Goal: Task Accomplishment & Management: Manage account settings

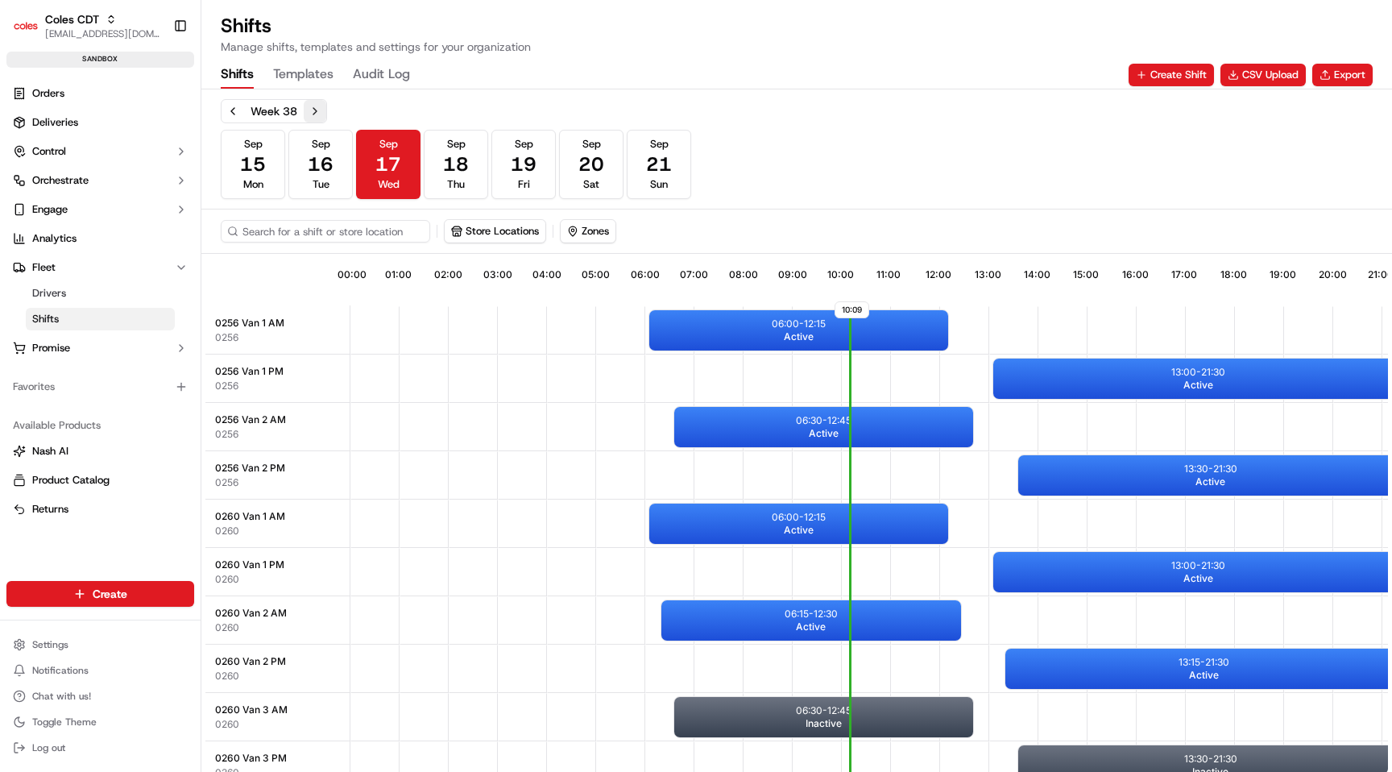
click at [305, 110] on button "Next week" at bounding box center [315, 111] width 23 height 23
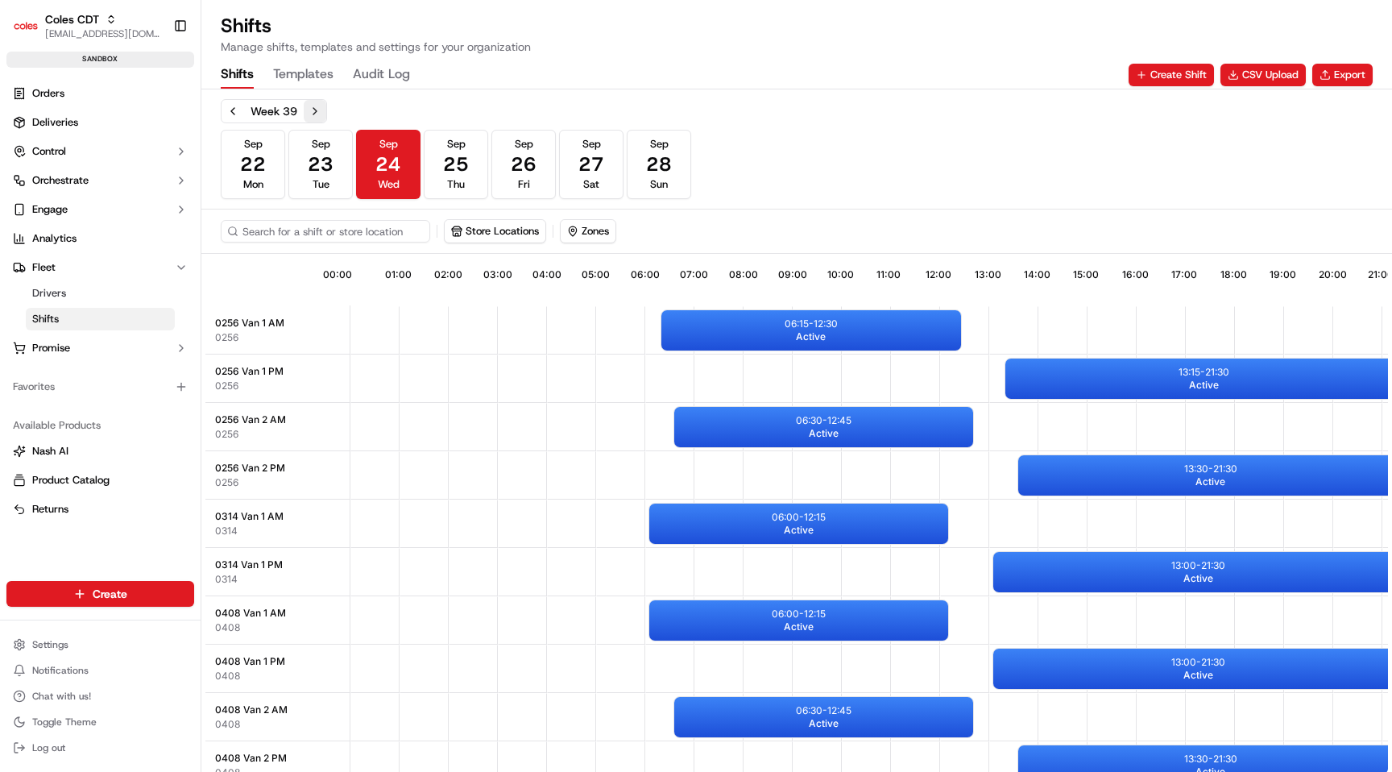
click at [312, 103] on button "Next week" at bounding box center [315, 111] width 23 height 23
click at [354, 168] on div "[DATE] [DATE] [DATE] [DATE] [DATE] [DATE] [DATE] Sun" at bounding box center [456, 164] width 470 height 69
click at [340, 168] on button "[DATE] Tue" at bounding box center [320, 164] width 64 height 69
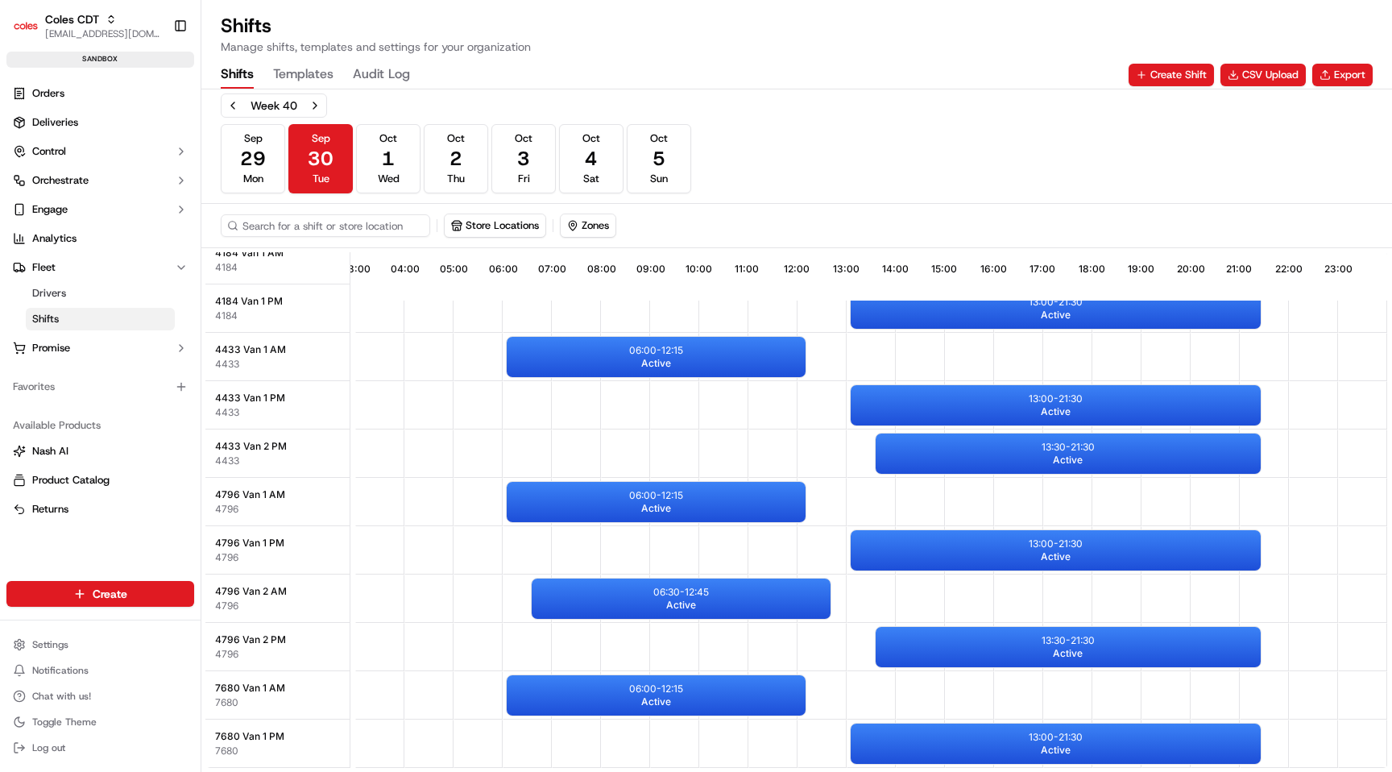
scroll to position [391, 151]
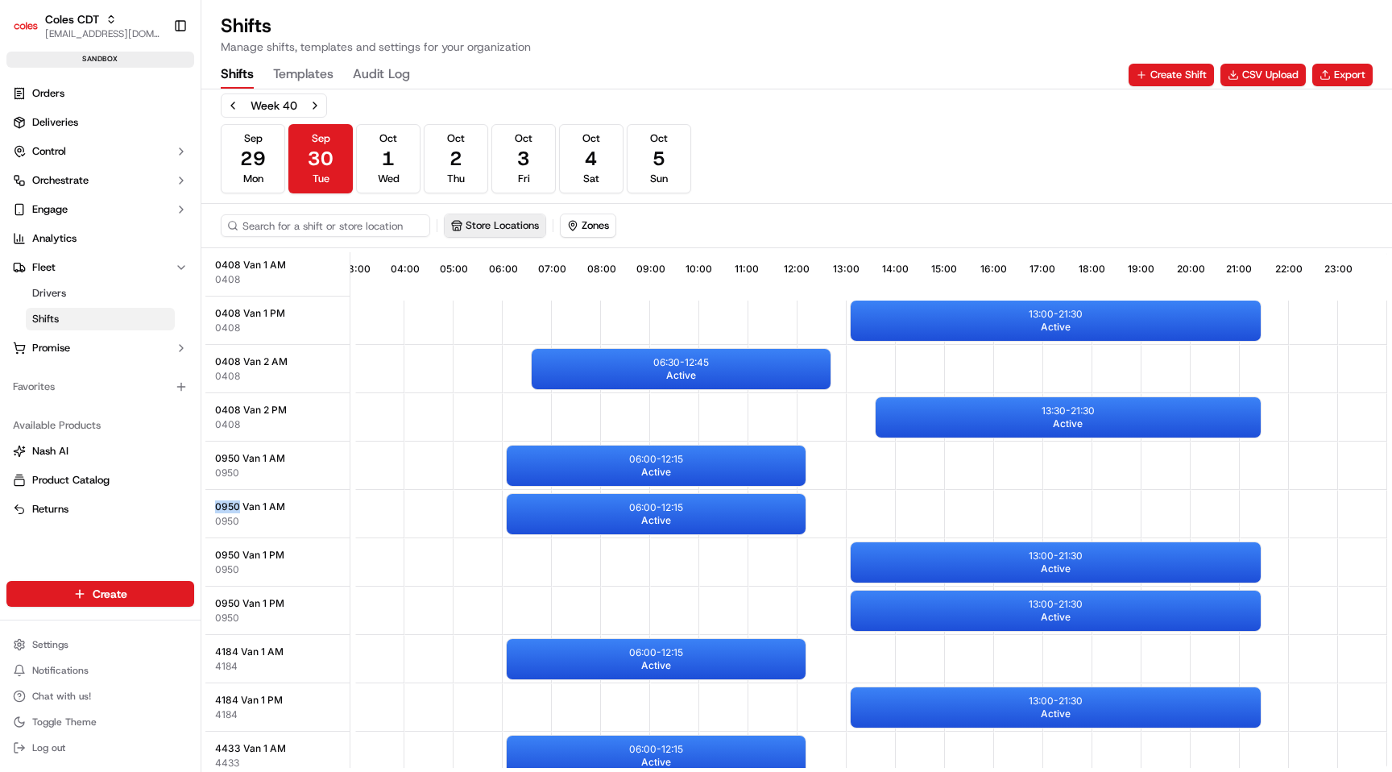
click at [478, 217] on button "Store Locations" at bounding box center [495, 225] width 101 height 23
type input "0950"
click at [523, 290] on span "Morisset (0950)" at bounding box center [569, 286] width 198 height 14
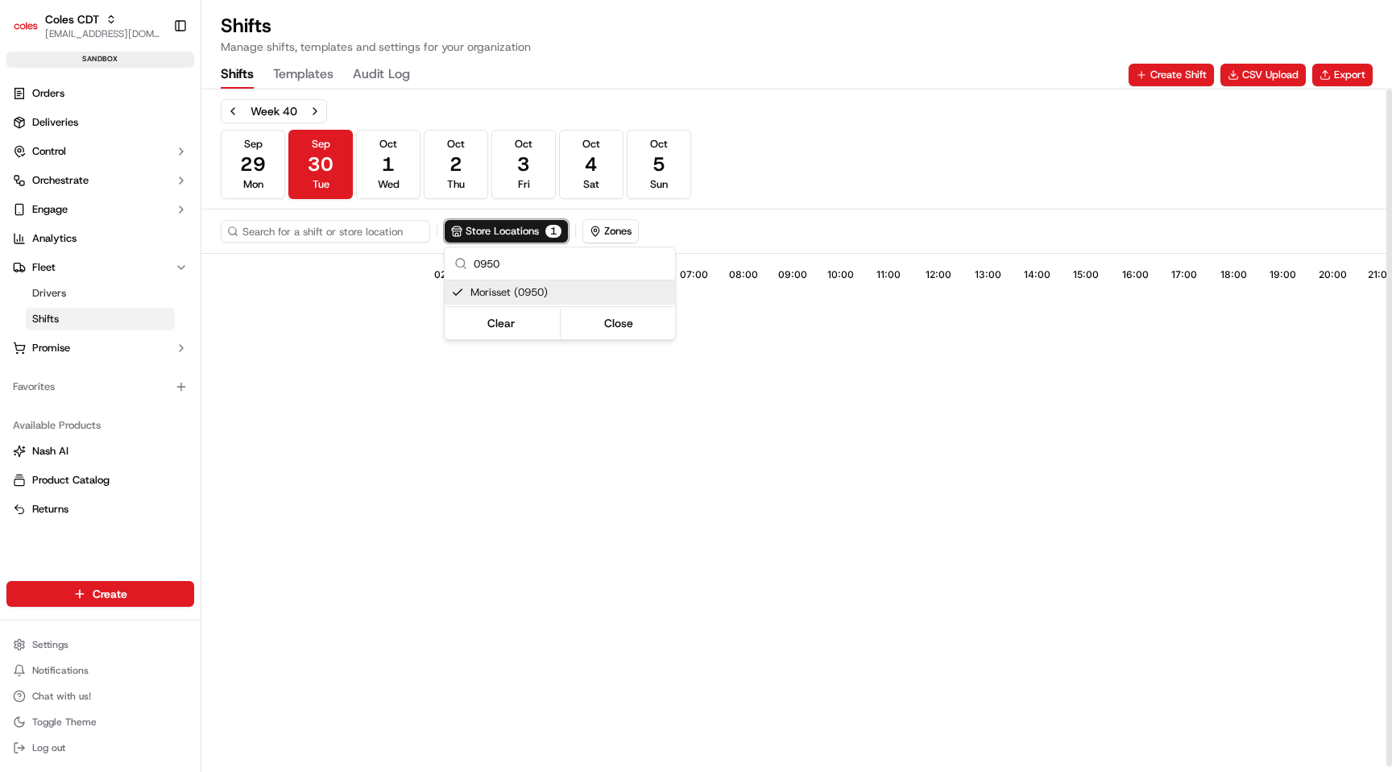
click at [773, 188] on html "Coles CDT [EMAIL_ADDRESS][DOMAIN_NAME] Toggle Sidebar sandbox Orders Deliveries…" at bounding box center [696, 386] width 1392 height 772
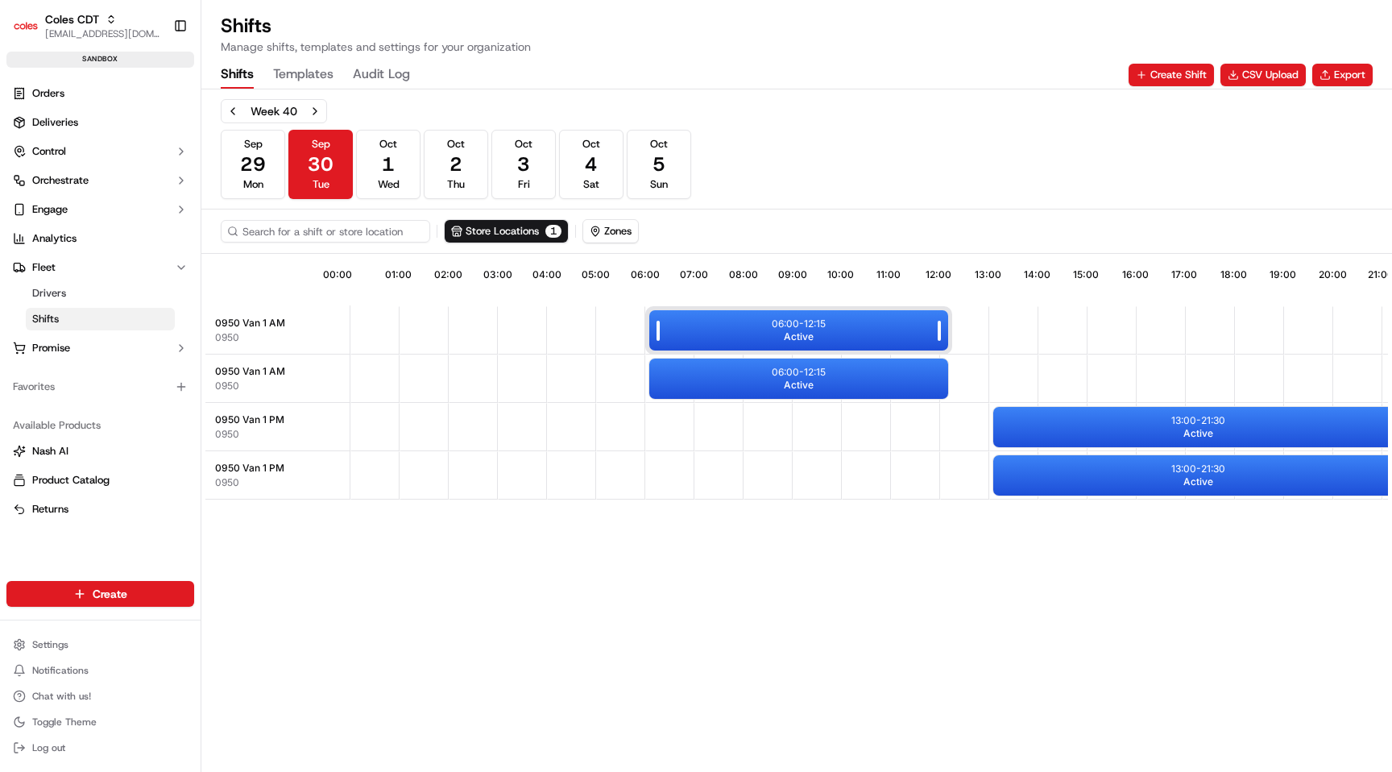
click at [723, 337] on div "06:00 - 12:15 Active" at bounding box center [798, 330] width 299 height 40
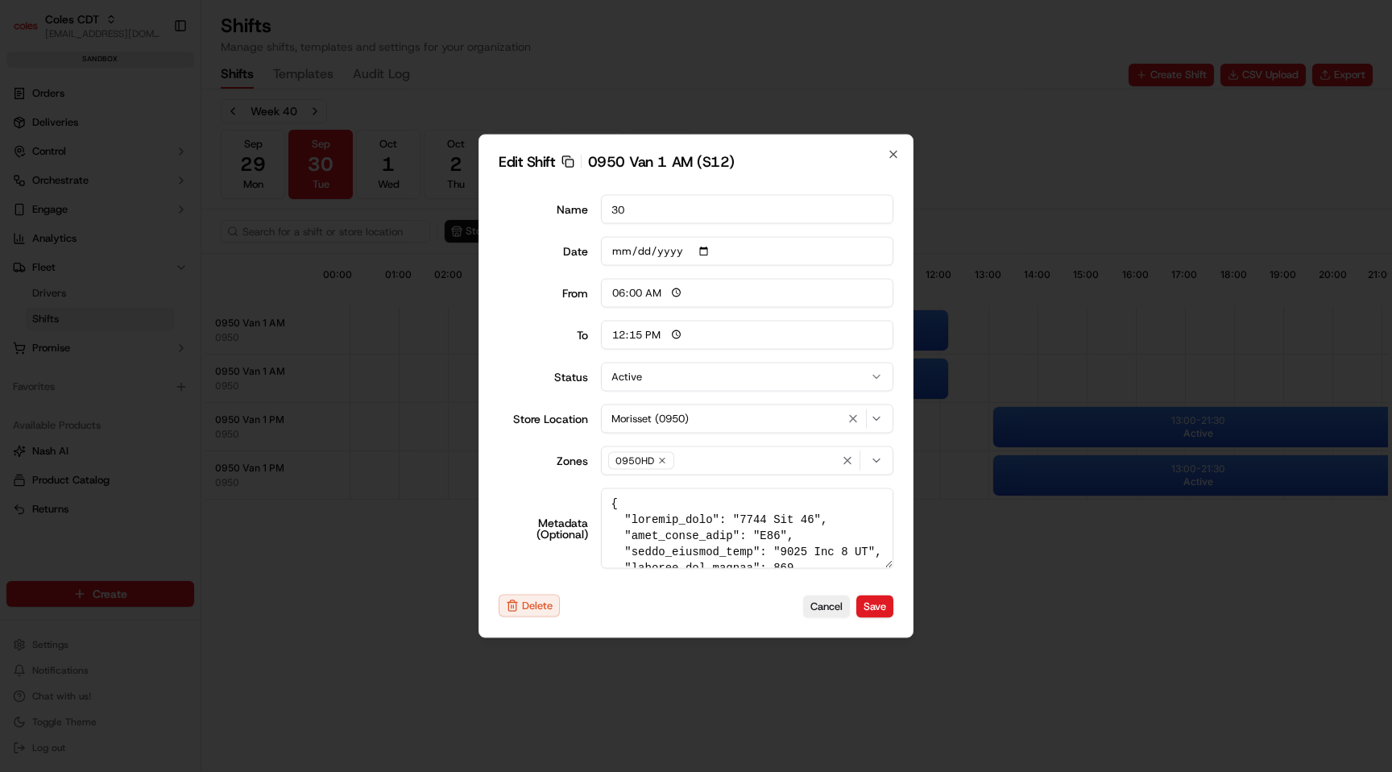
click at [568, 159] on icon "button" at bounding box center [567, 161] width 13 height 13
type input "14:00"
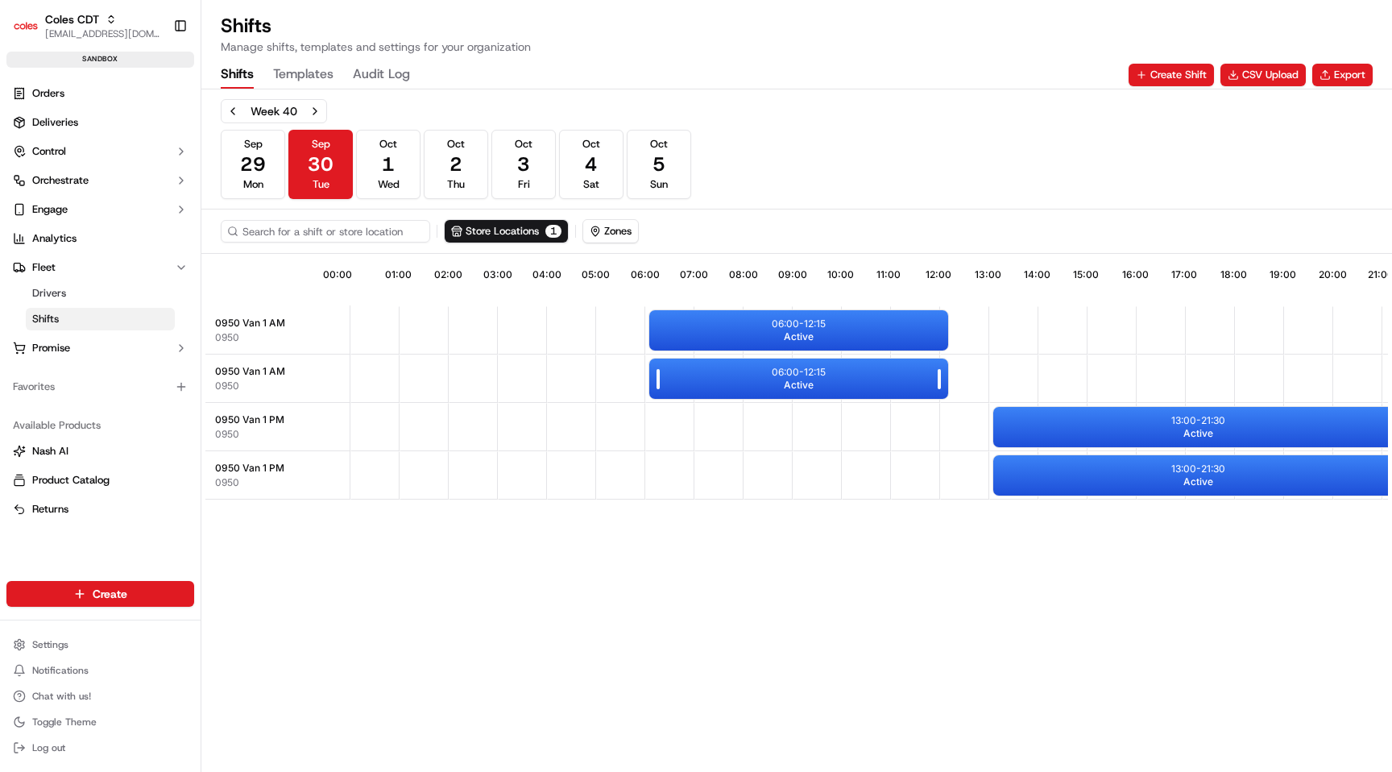
click at [846, 385] on div "06:00 - 12:15 Active" at bounding box center [798, 378] width 299 height 40
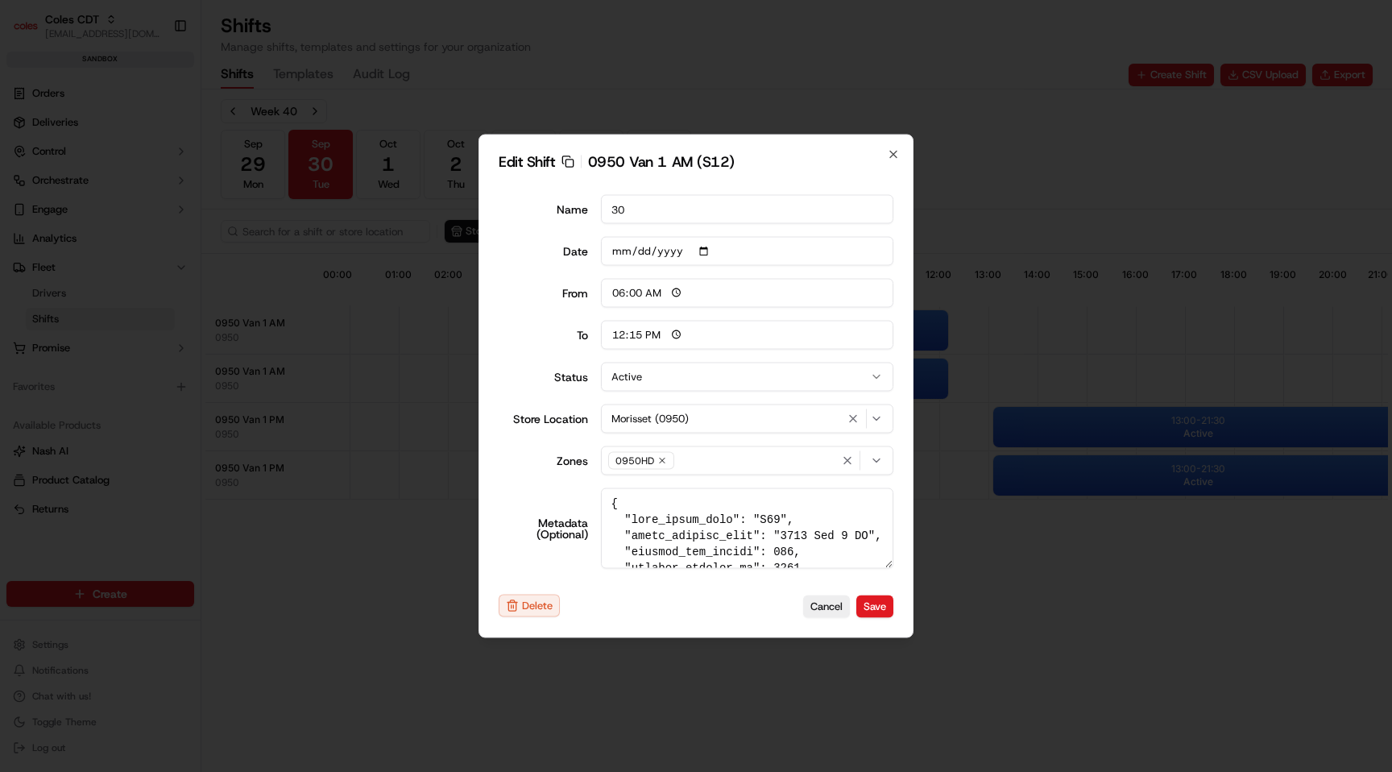
click at [577, 160] on h2 "Edit Shift Copy sft_WTE4zVoK48NGBWJgjm5XKJ 0950 Van 1 AM (S12)" at bounding box center [696, 162] width 395 height 14
click at [562, 160] on icon "button" at bounding box center [567, 161] width 13 height 13
type input "14:00"
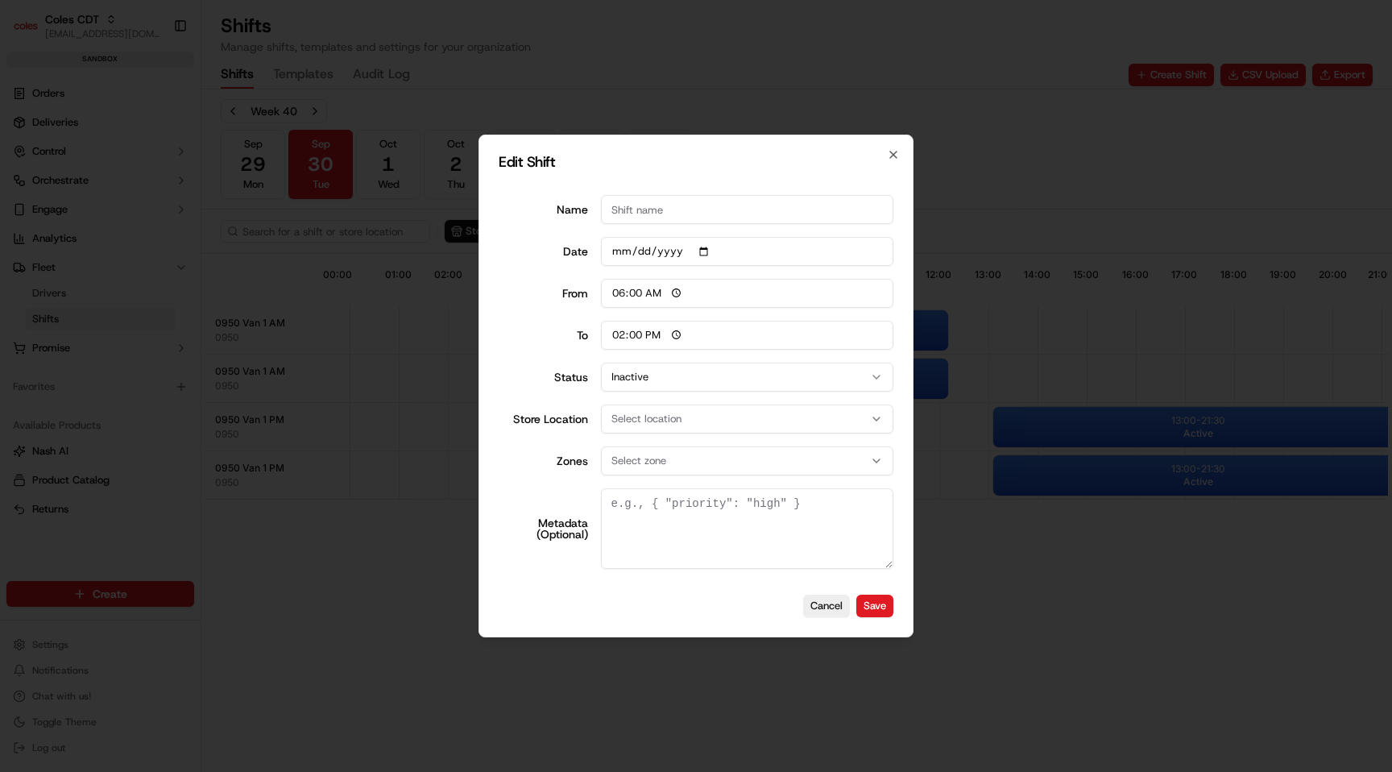
click at [812, 114] on div at bounding box center [696, 386] width 1392 height 772
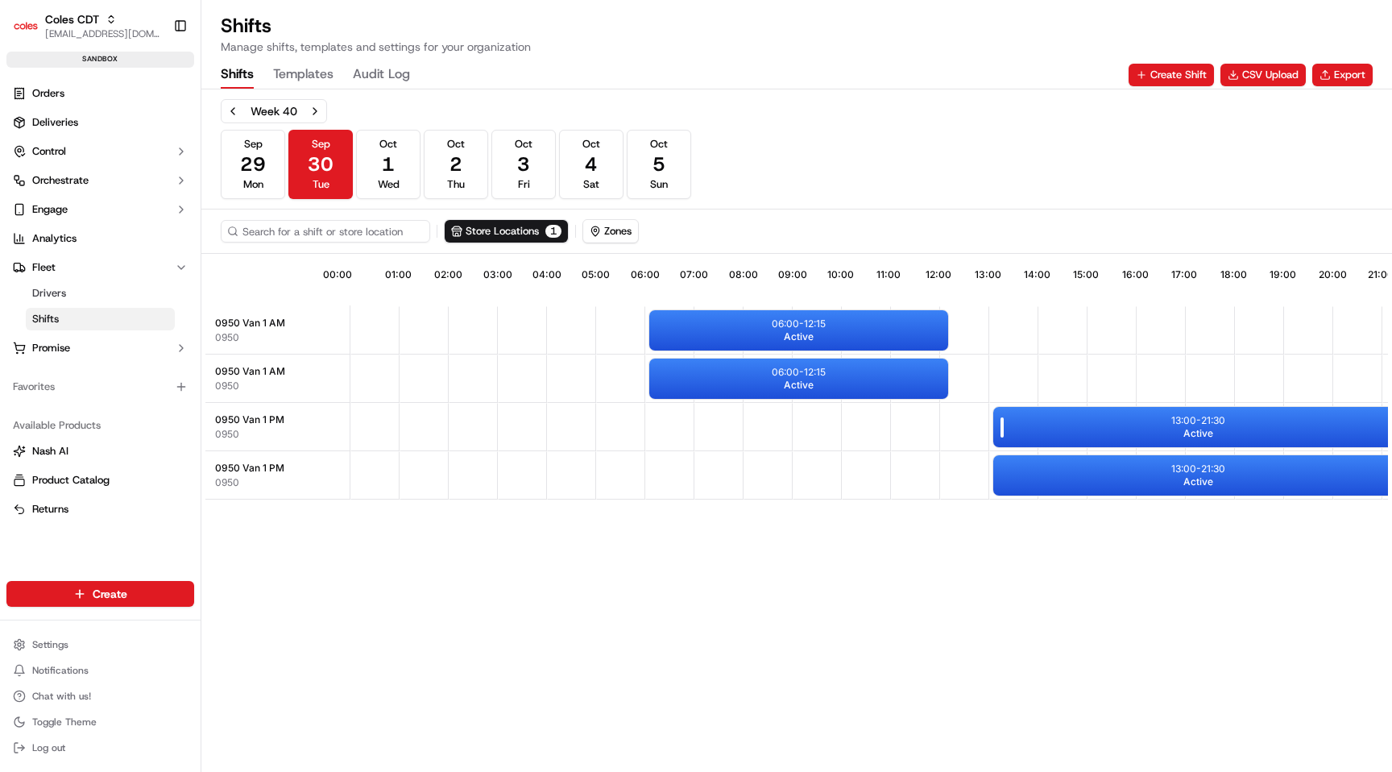
click at [1124, 414] on div "13:00 - 21:30 Active" at bounding box center [1198, 427] width 410 height 40
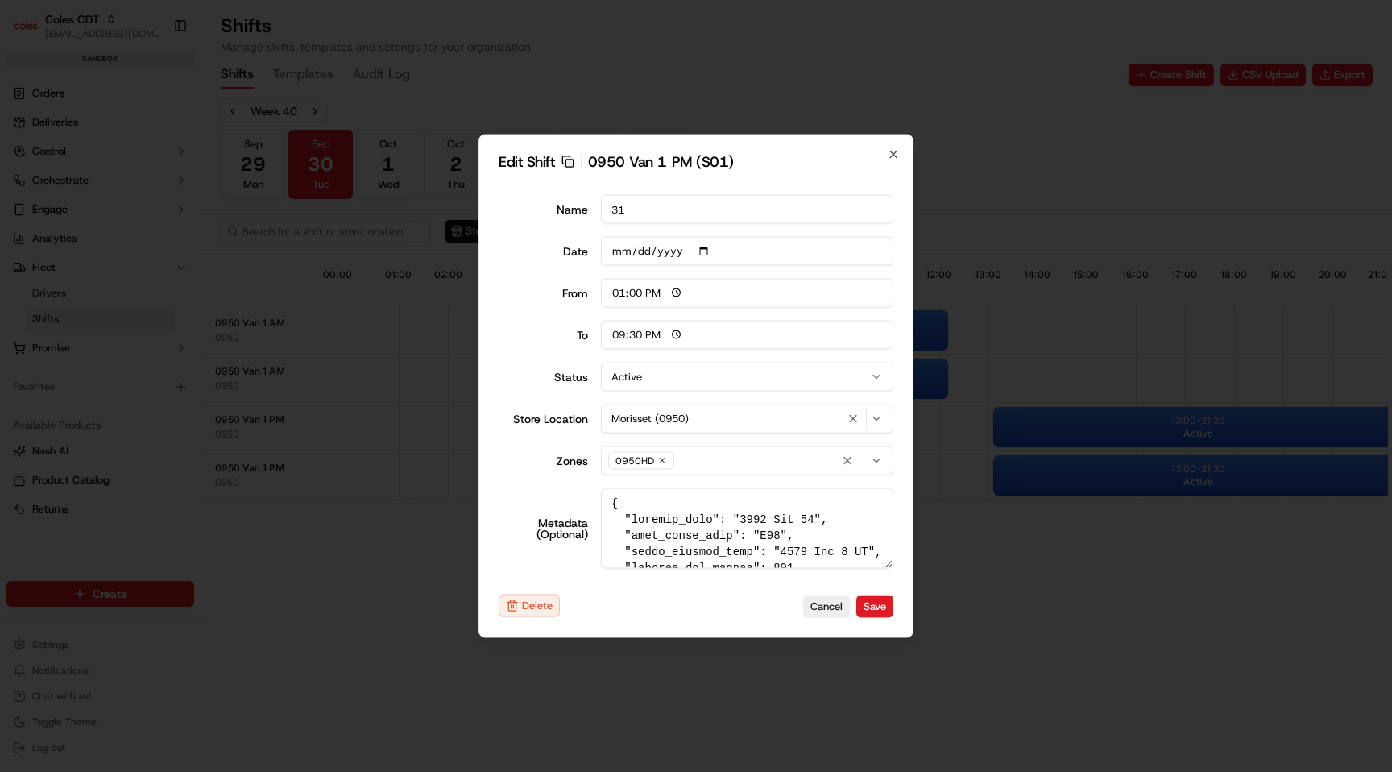
click at [569, 161] on icon "button" at bounding box center [567, 161] width 13 height 13
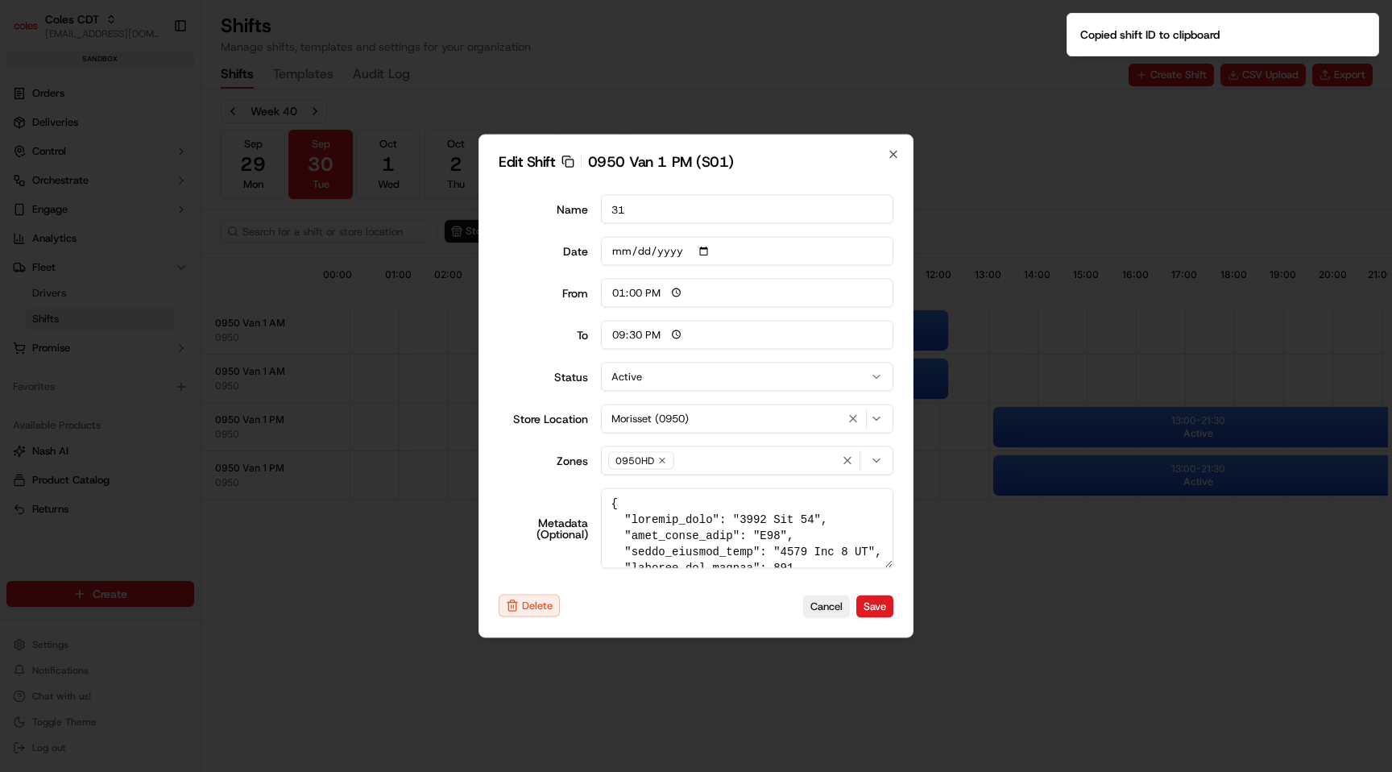
type input "06:00"
type input "14:00"
click at [870, 92] on div at bounding box center [696, 386] width 1392 height 772
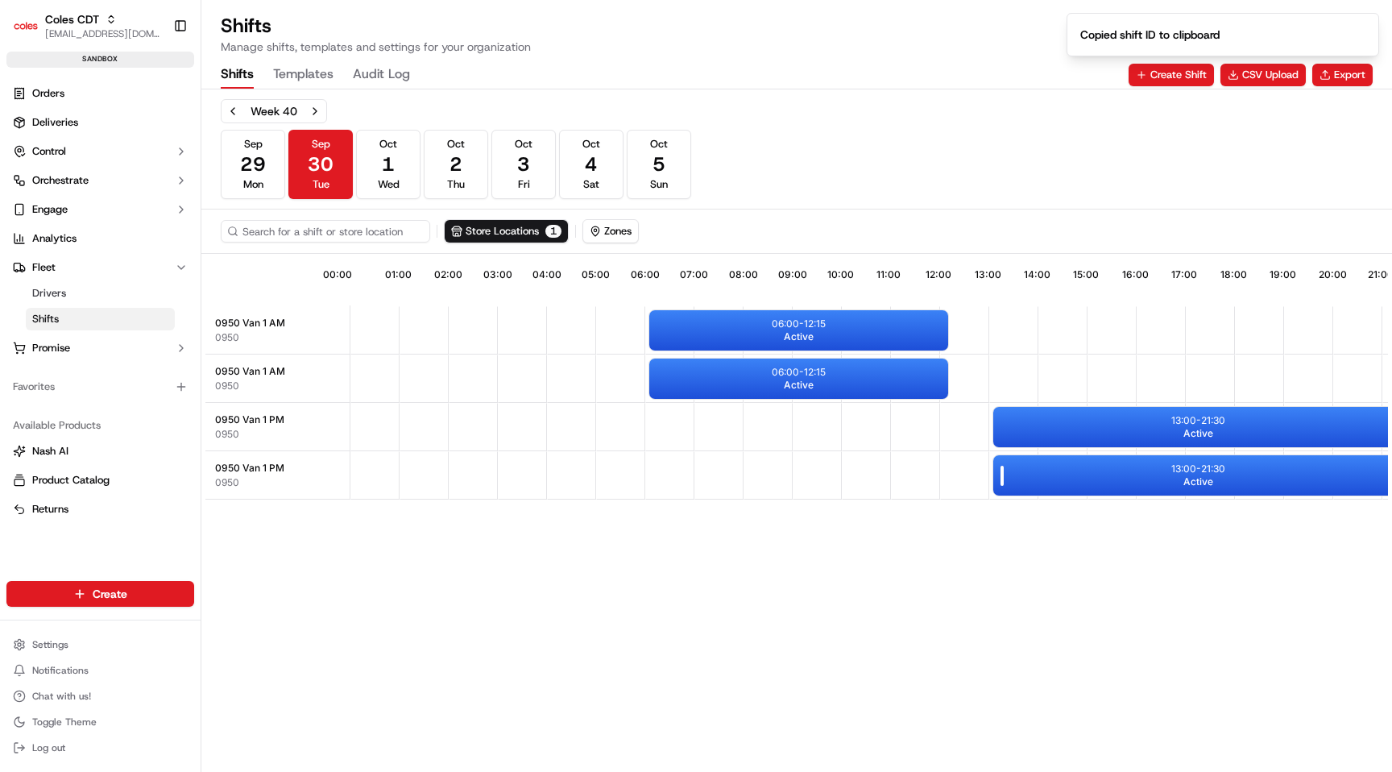
click at [1058, 470] on div "13:00 - 21:30 Active" at bounding box center [1198, 475] width 410 height 40
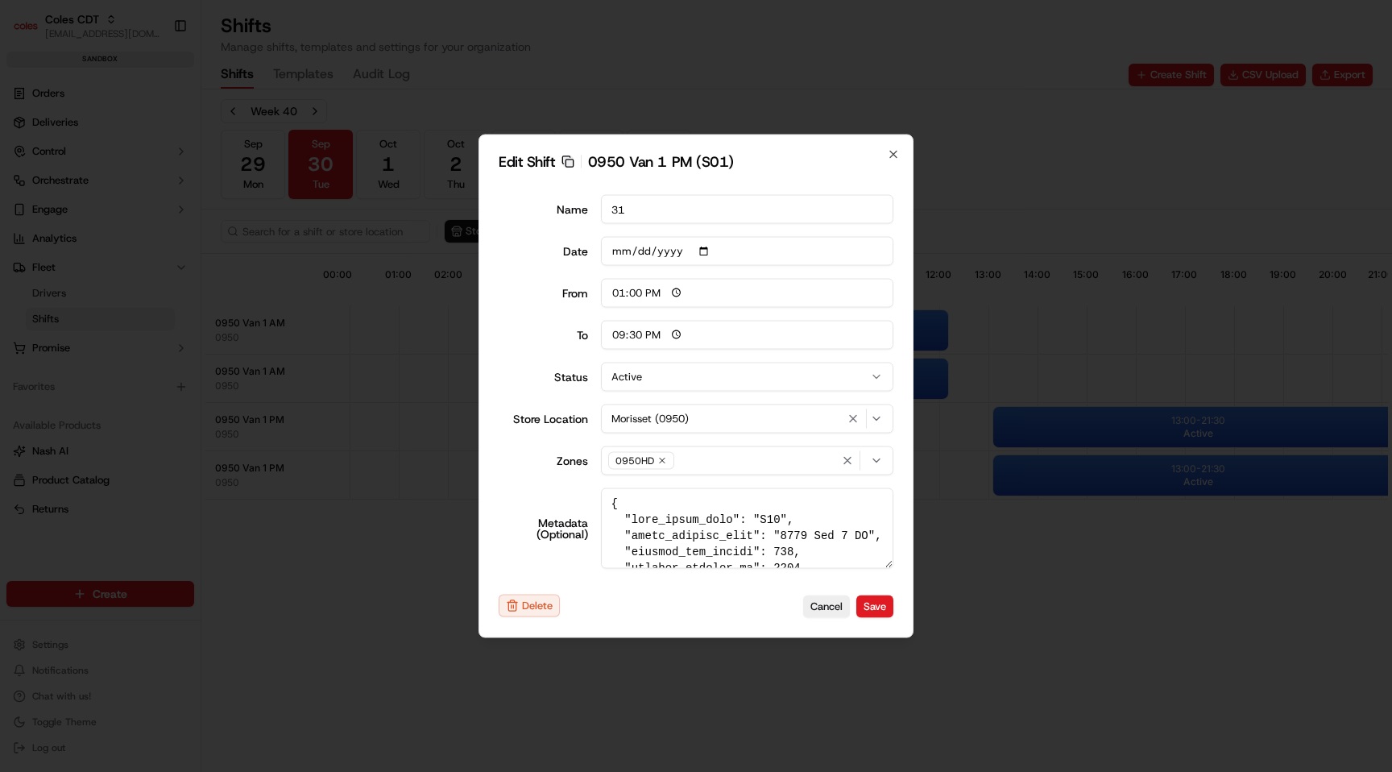
click at [567, 162] on icon "button" at bounding box center [567, 161] width 13 height 13
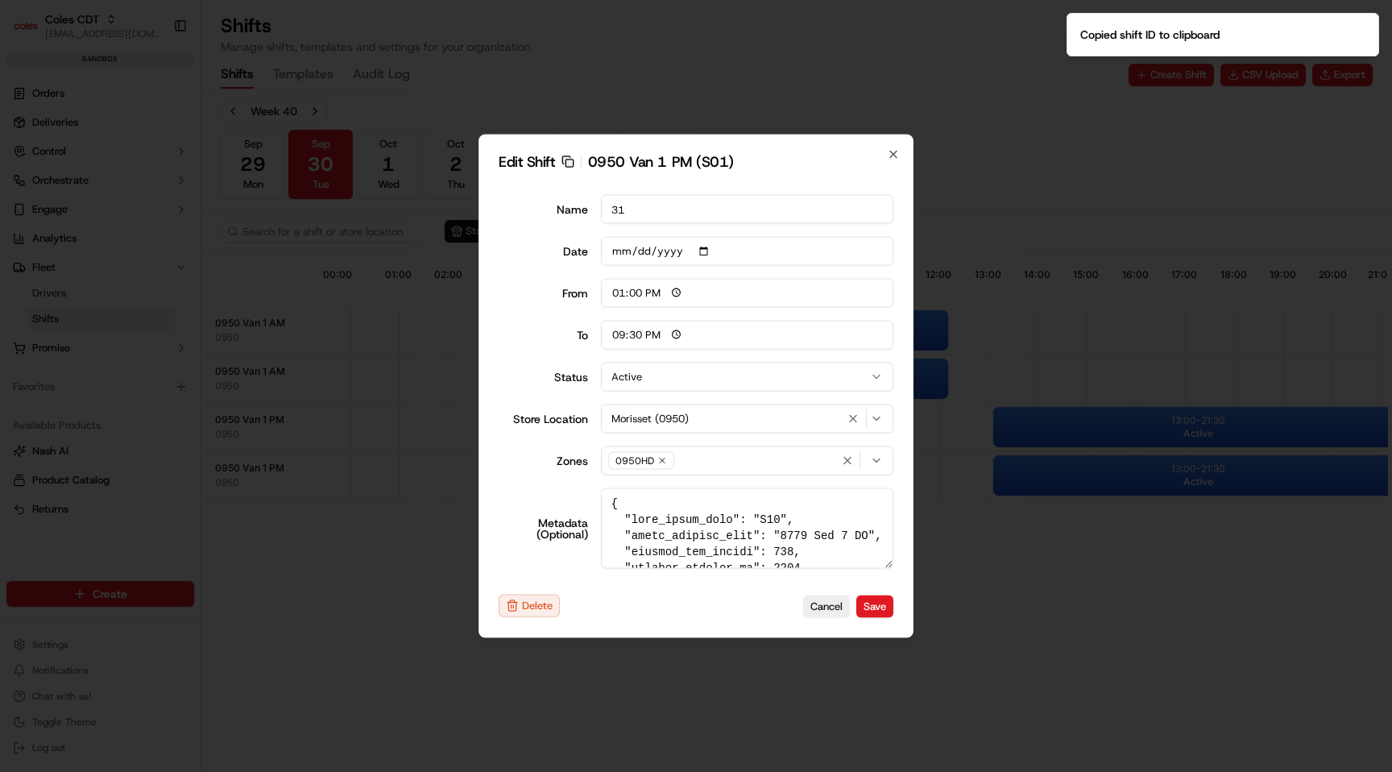
type input "06:00"
type input "14:00"
click at [540, 14] on div at bounding box center [696, 386] width 1392 height 772
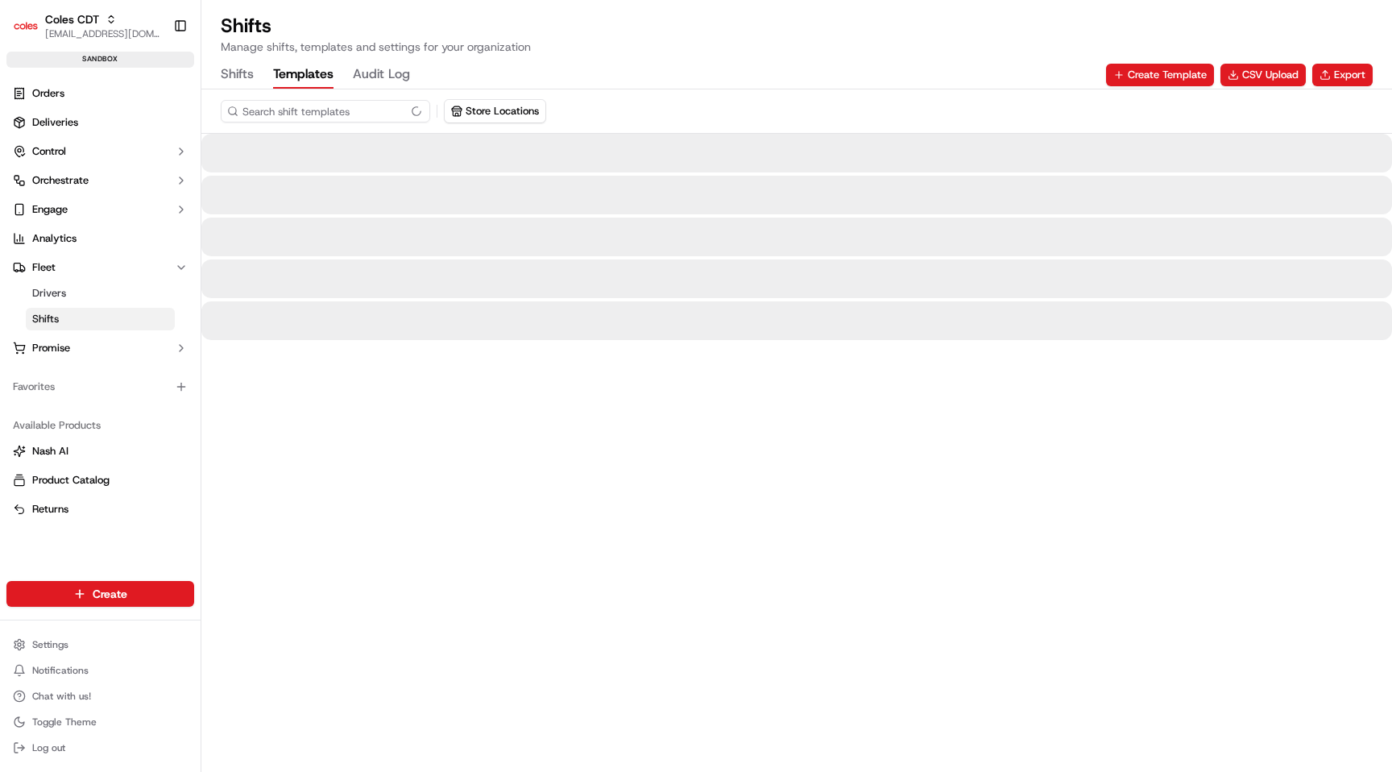
click at [309, 85] on button "Templates" at bounding box center [303, 74] width 60 height 27
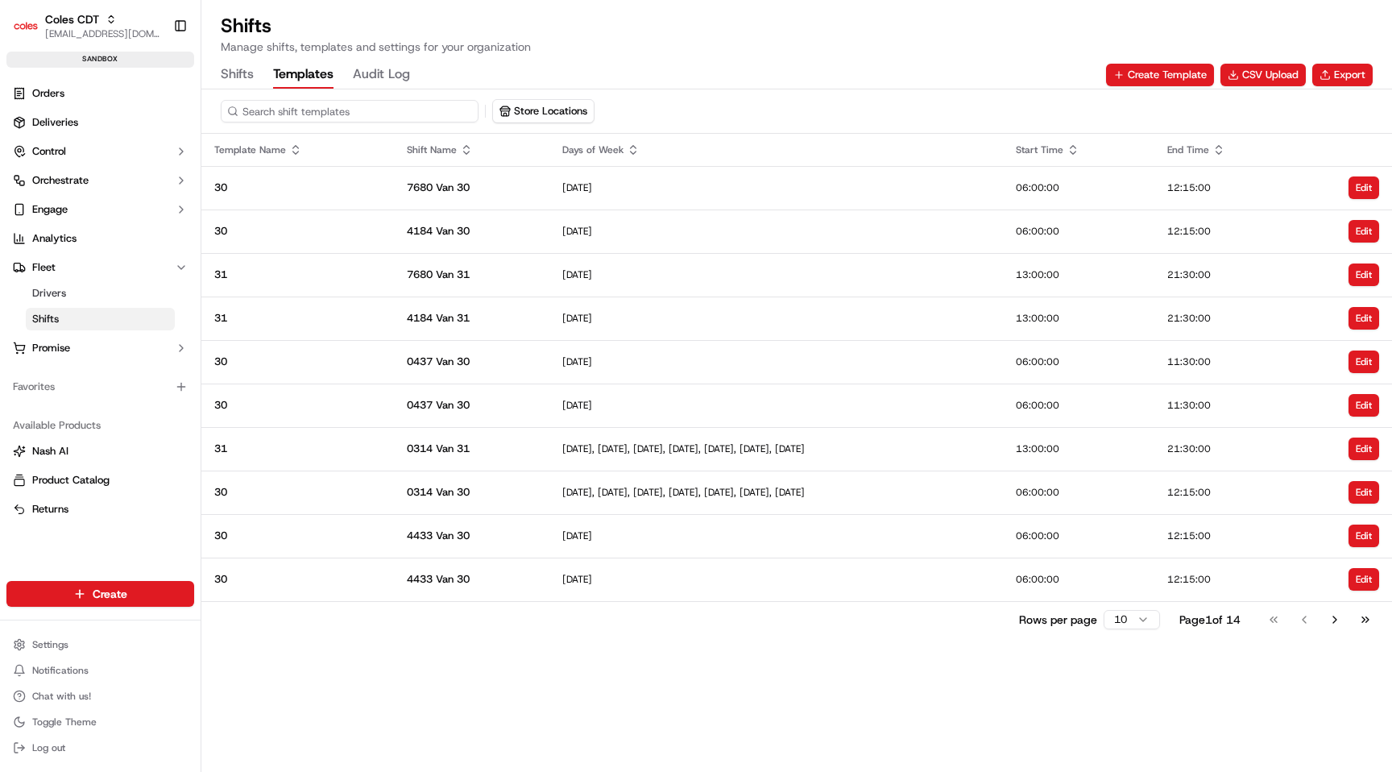
click at [406, 114] on input at bounding box center [350, 111] width 258 height 23
paste input "tpl_Bj8Xfk3wntmpBAUdYs9jGd"
type input "tpl_Bj8Xfk3wntmpBAUdYs9jGd"
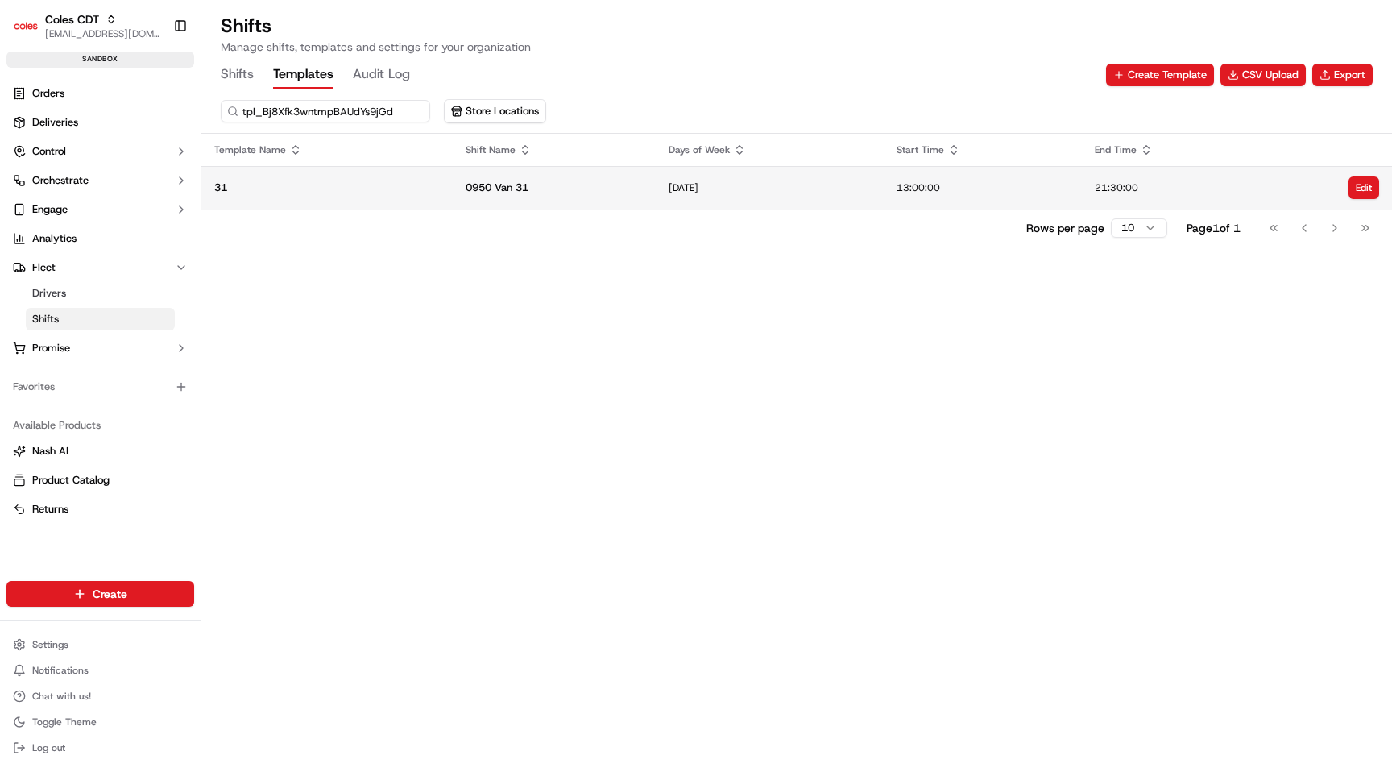
click at [664, 197] on td "[DATE]" at bounding box center [770, 187] width 228 height 43
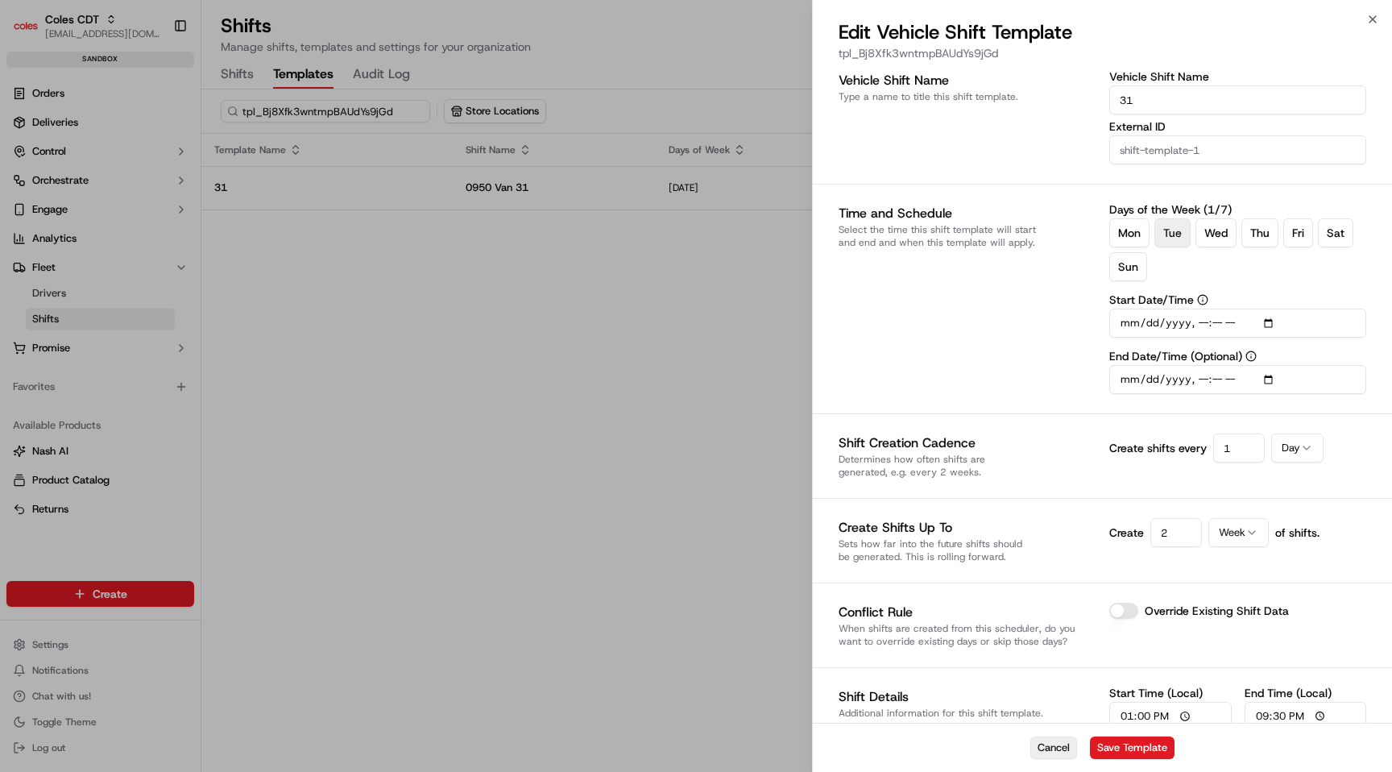
click at [1043, 747] on button "Cancel" at bounding box center [1053, 747] width 47 height 23
